Goal: Obtain resource: Download file/media

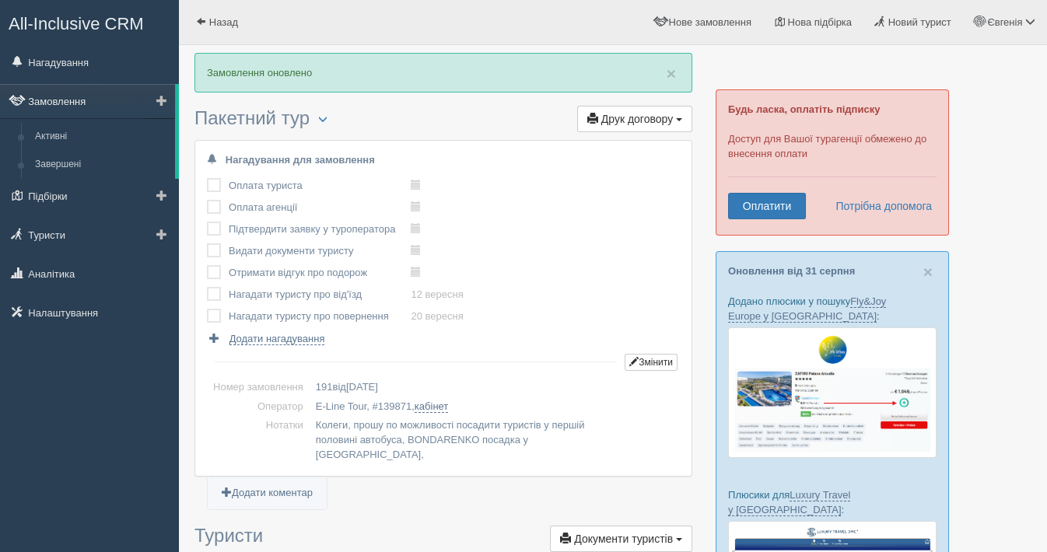
click at [94, 100] on link "Замовлення" at bounding box center [87, 101] width 175 height 34
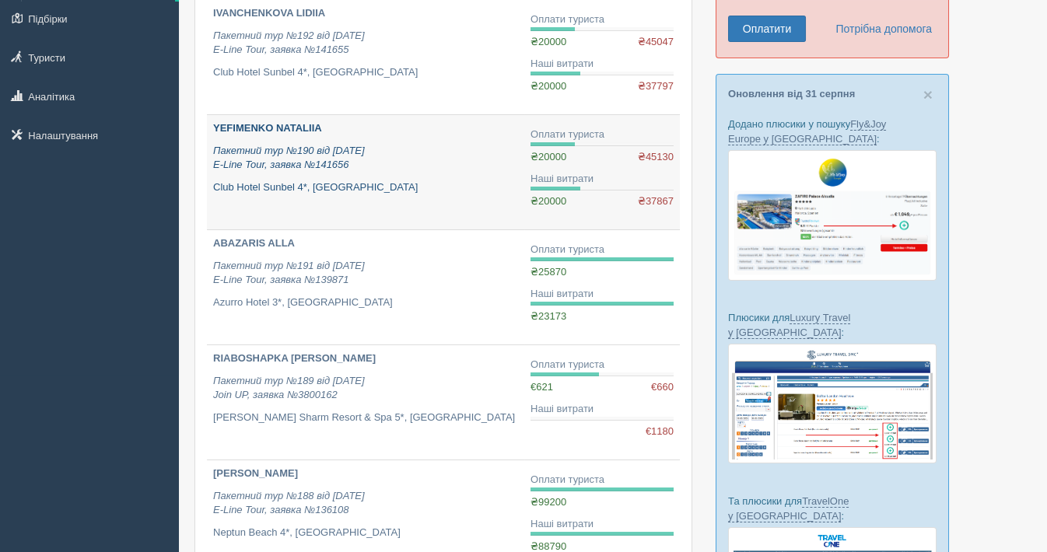
scroll to position [259, 0]
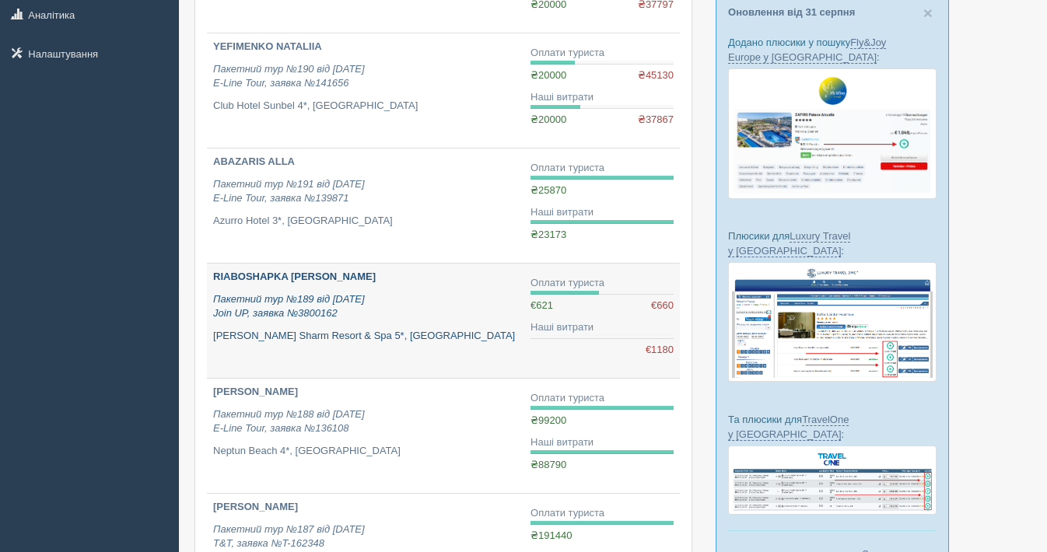
click at [250, 271] on b "RIABOSHAPKA [PERSON_NAME]" at bounding box center [294, 277] width 163 height 12
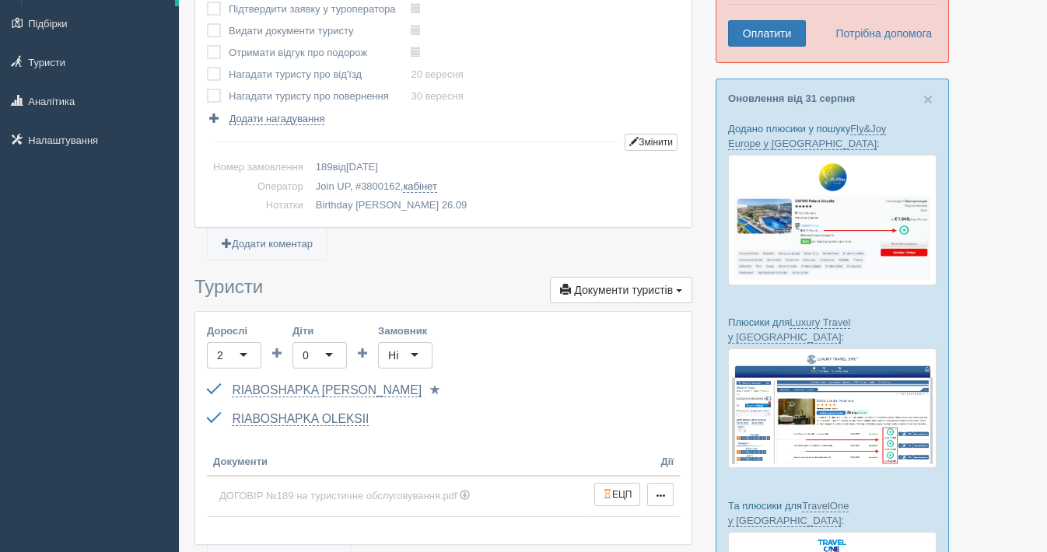
scroll to position [345, 0]
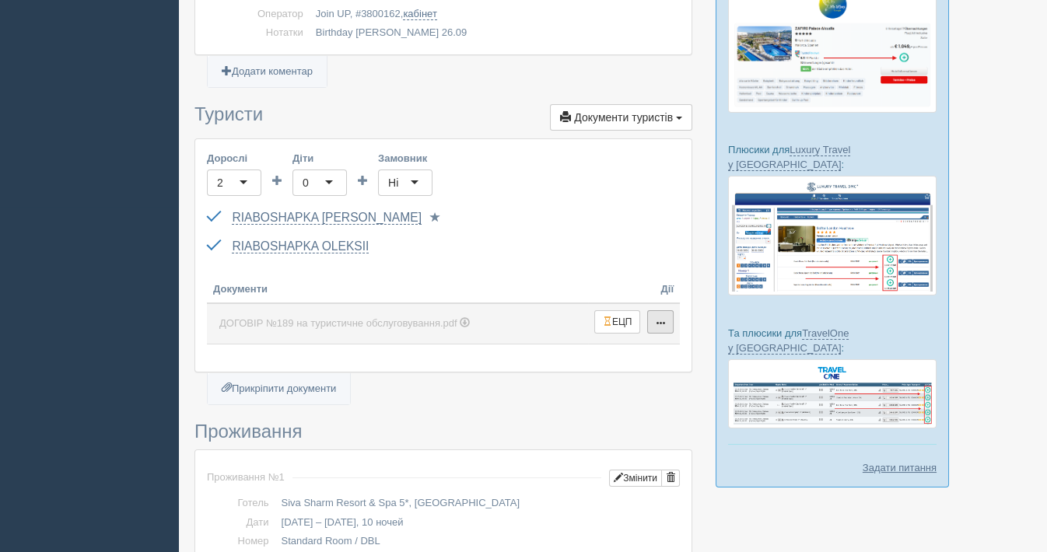
click at [662, 322] on span "button" at bounding box center [660, 323] width 9 height 9
click at [390, 324] on span "ДОГОВІР №189 на туристичне обслуговування.pdf" at bounding box center [338, 323] width 238 height 12
